Goal: Navigation & Orientation: Find specific page/section

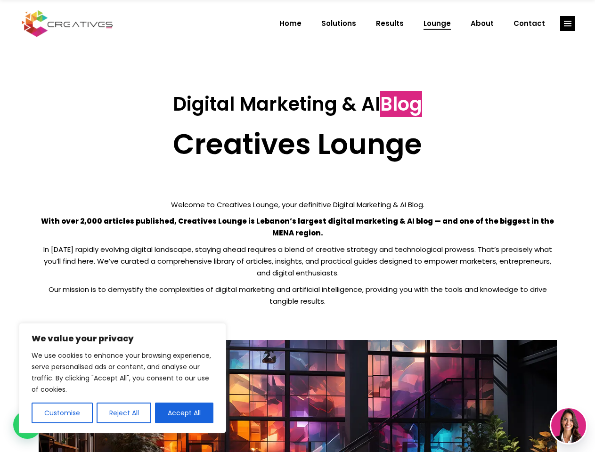
click at [297, 226] on p "With over 2,000 articles published, Creatives Lounge is Lebanon’s largest digit…" at bounding box center [298, 227] width 518 height 24
click at [62, 413] on button "Customise" at bounding box center [62, 412] width 61 height 21
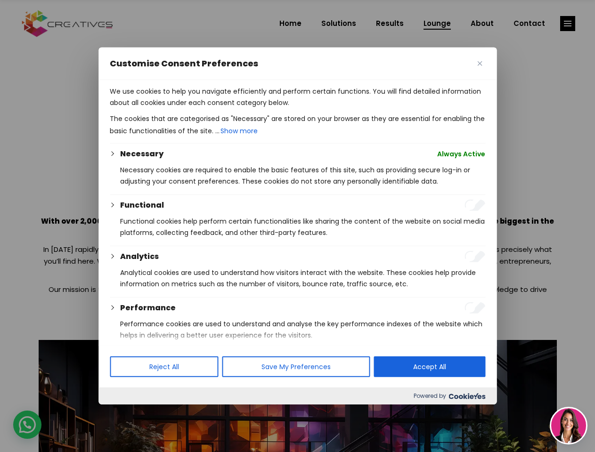
click at [123, 413] on div at bounding box center [297, 226] width 595 height 452
click at [184, 108] on p "We use cookies to help you navigate efficiently and perform certain functions. …" at bounding box center [297, 97] width 375 height 23
click at [567, 24] on div at bounding box center [297, 226] width 595 height 452
click at [568, 426] on img at bounding box center [568, 425] width 35 height 35
